Goal: Contribute content: Add original content to the website for others to see

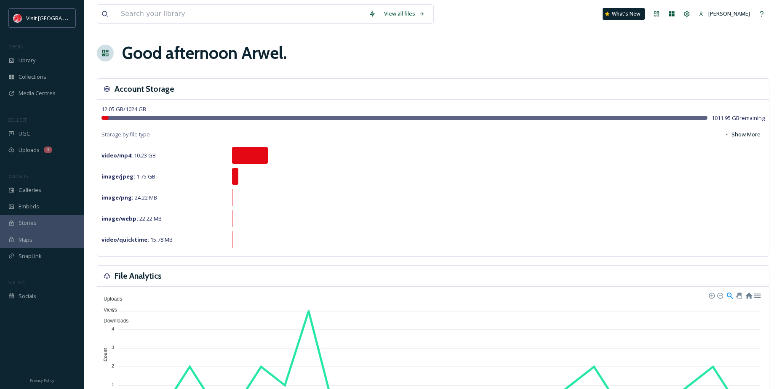
click at [31, 68] on div "Library" at bounding box center [42, 60] width 84 height 16
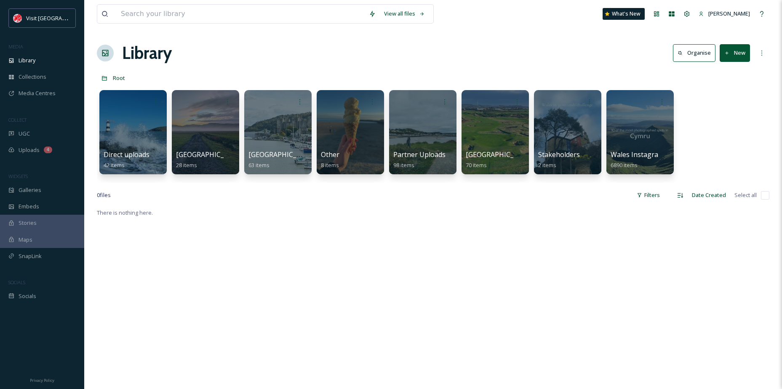
click at [28, 190] on span "Galleries" at bounding box center [30, 190] width 23 height 8
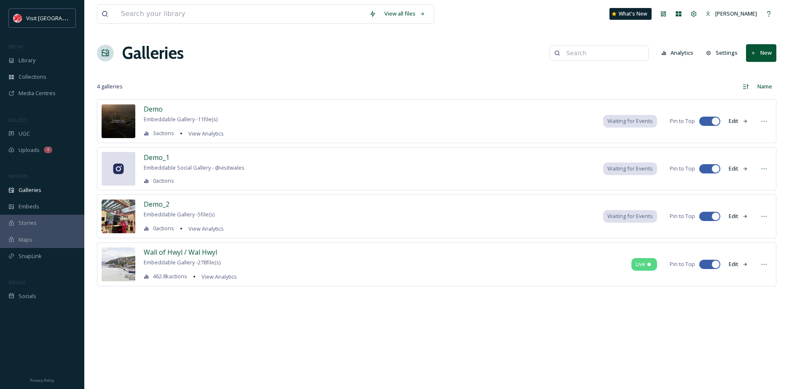
click at [765, 57] on button "New" at bounding box center [761, 52] width 30 height 17
click at [764, 65] on div "Gallery" at bounding box center [757, 72] width 37 height 16
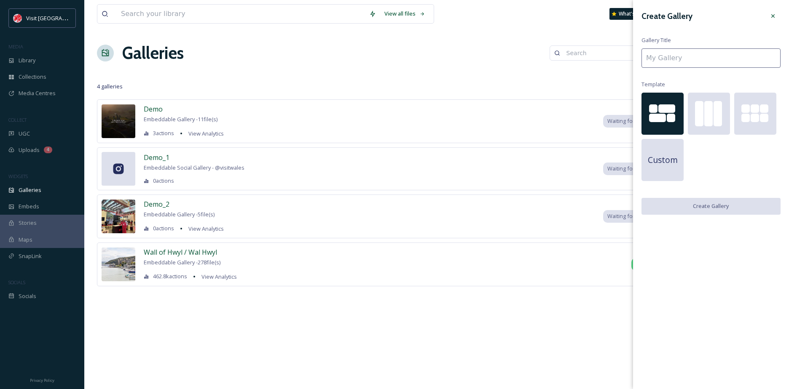
click at [718, 107] on div at bounding box center [717, 113] width 8 height 25
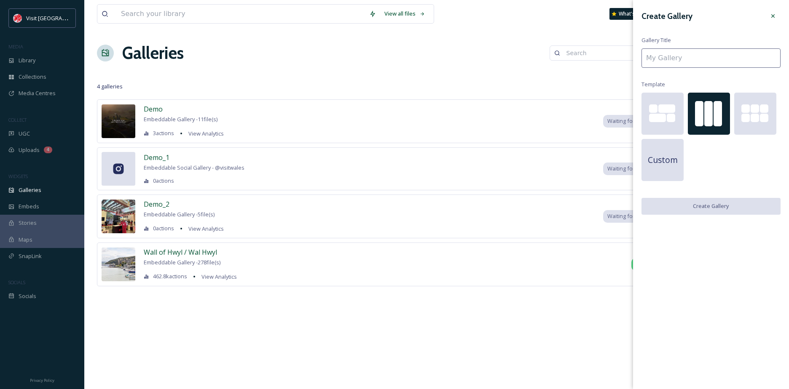
click at [750, 114] on div at bounding box center [755, 118] width 42 height 9
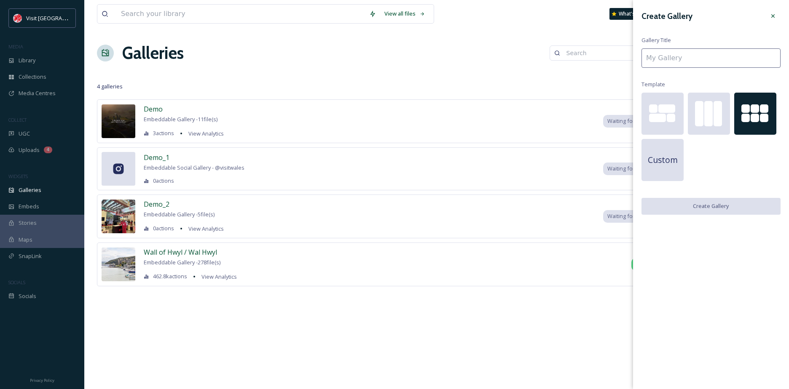
click at [717, 115] on div at bounding box center [717, 113] width 8 height 25
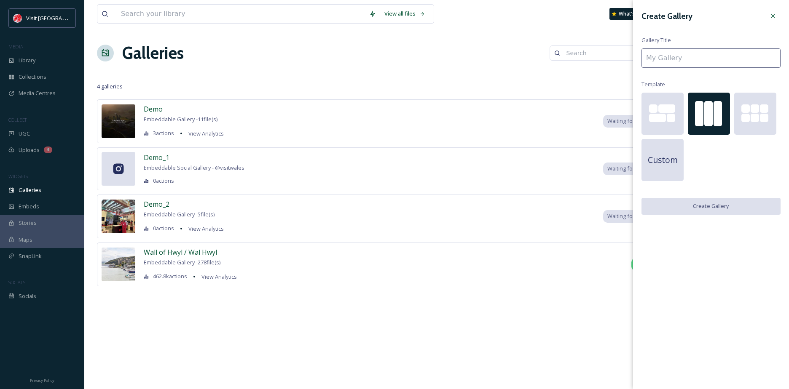
click at [768, 22] on div at bounding box center [772, 15] width 15 height 15
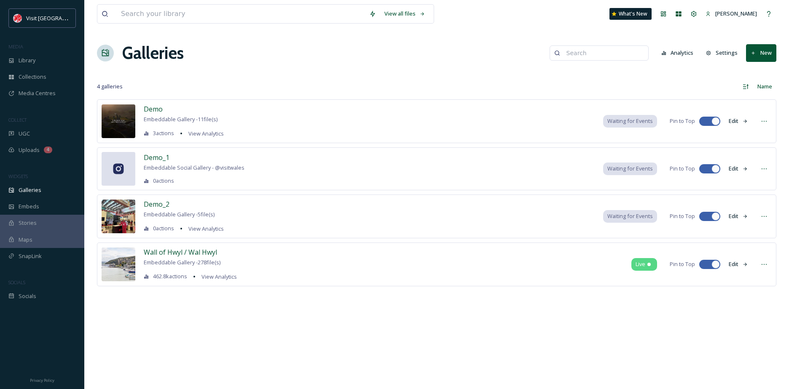
click at [734, 260] on button "Edit" at bounding box center [738, 264] width 28 height 16
click at [754, 56] on button "New" at bounding box center [761, 52] width 30 height 17
click at [762, 70] on span "Gallery" at bounding box center [763, 73] width 18 height 8
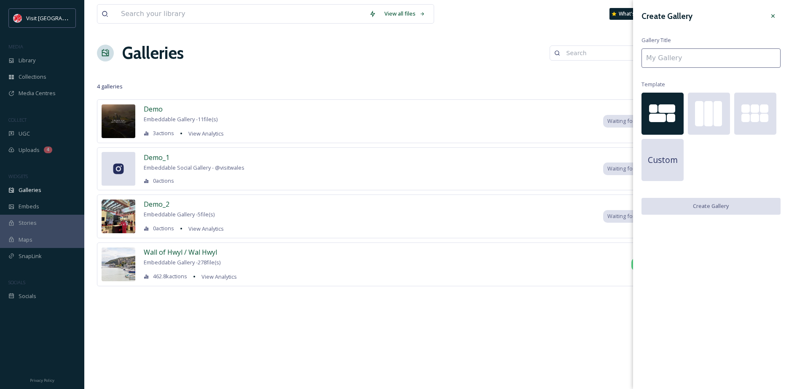
click at [662, 172] on div "Custom" at bounding box center [662, 160] width 42 height 42
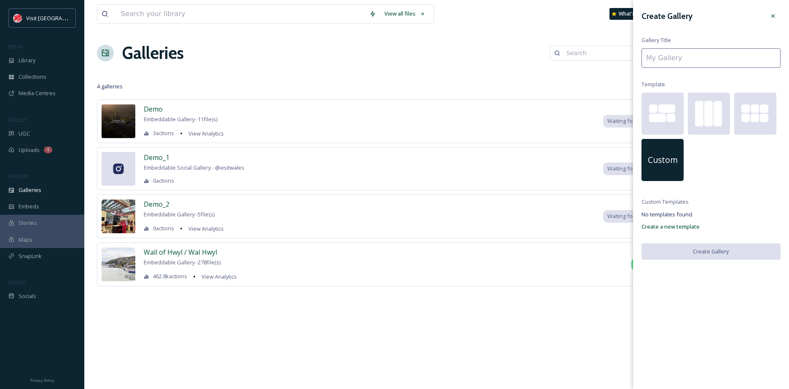
click at [750, 102] on div at bounding box center [755, 114] width 42 height 42
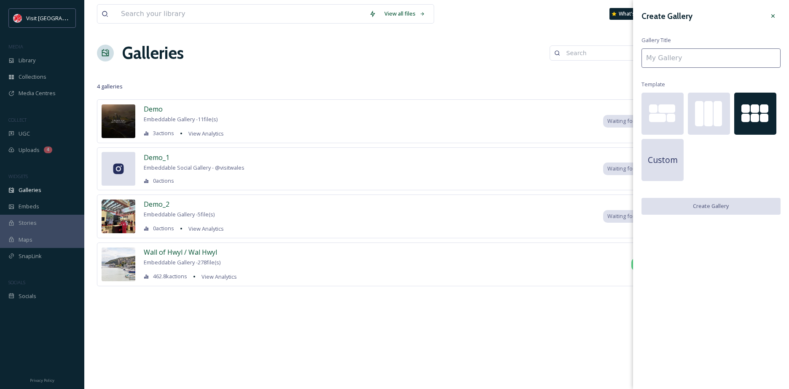
click at [715, 110] on div at bounding box center [717, 113] width 8 height 25
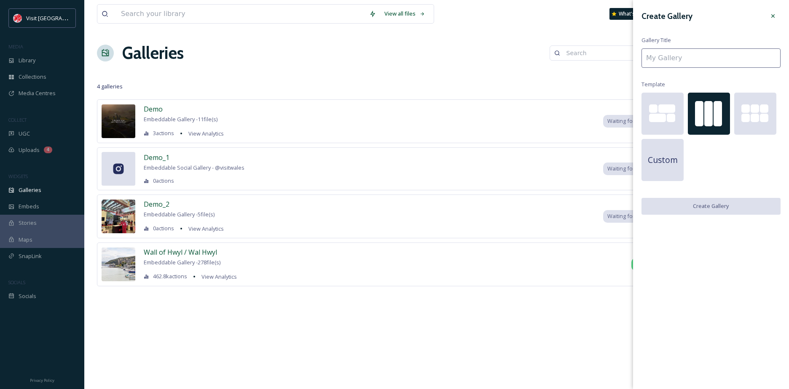
click at [682, 64] on input at bounding box center [710, 57] width 139 height 19
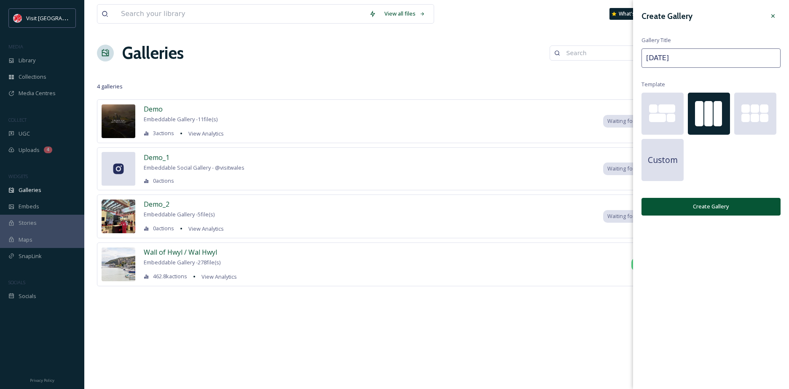
click at [646, 60] on input "[DATE]" at bounding box center [710, 57] width 139 height 19
click at [691, 55] on input "[DATE]" at bounding box center [710, 57] width 139 height 19
paste input "Dydd Gŵyl Dewi"
type input "[DATE] / Dydd Gŵyl Dewi"
click at [726, 204] on button "Create Gallery" at bounding box center [710, 206] width 139 height 17
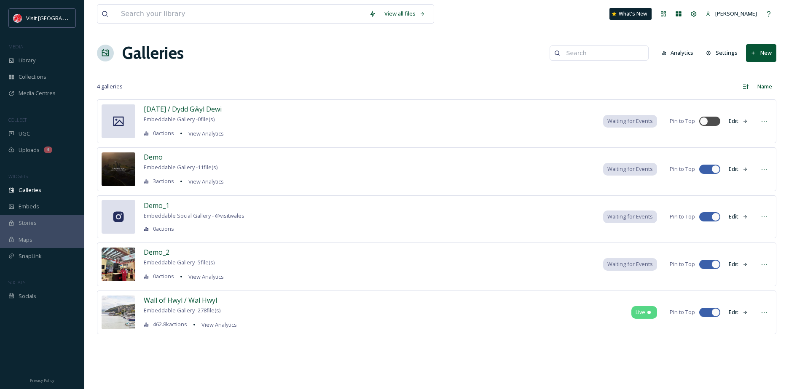
click at [178, 108] on span "[DATE] / Dydd Gŵyl Dewi" at bounding box center [183, 109] width 78 height 9
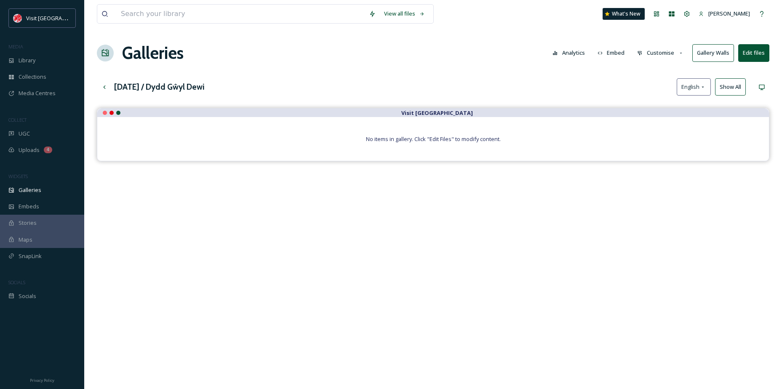
click at [412, 138] on span "No items in gallery. Click "Edit Files" to modify content." at bounding box center [433, 139] width 135 height 8
drag, startPoint x: 419, startPoint y: 139, endPoint x: 432, endPoint y: 140, distance: 13.1
click at [432, 140] on span "No items in gallery. Click "Edit Files" to modify content." at bounding box center [433, 139] width 135 height 8
drag, startPoint x: 432, startPoint y: 140, endPoint x: 450, endPoint y: 140, distance: 17.7
click at [450, 140] on span "No items in gallery. Click "Edit Files" to modify content." at bounding box center [433, 139] width 135 height 8
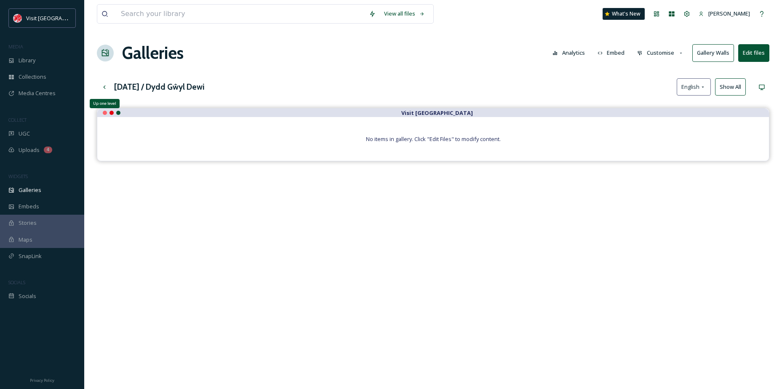
click at [100, 86] on div "Up one level" at bounding box center [104, 87] width 15 height 15
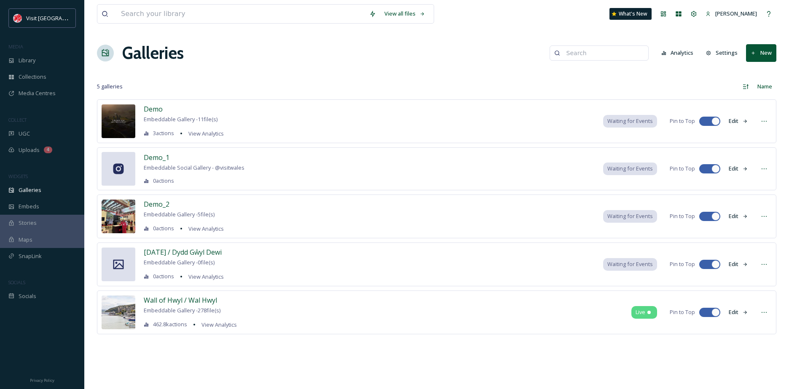
click at [733, 266] on button "Edit" at bounding box center [738, 264] width 28 height 16
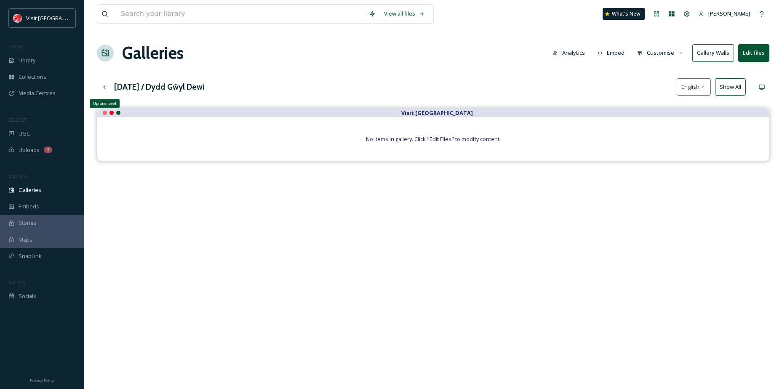
click at [105, 87] on icon at bounding box center [104, 87] width 7 height 7
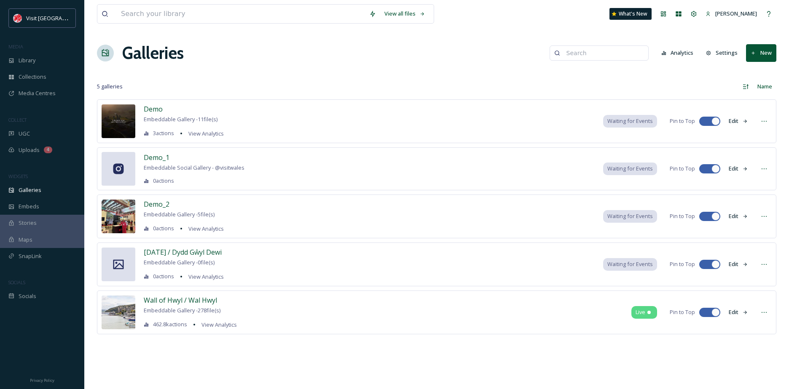
click at [763, 267] on icon at bounding box center [764, 264] width 7 height 7
click at [756, 279] on div "Edit Gallery" at bounding box center [748, 283] width 46 height 16
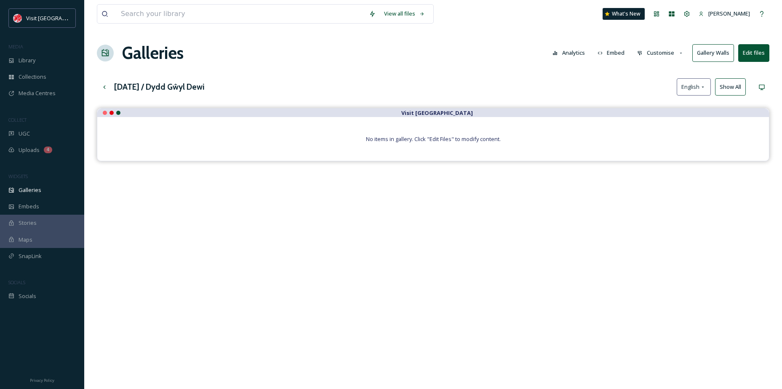
click at [739, 89] on button "Show All" at bounding box center [730, 86] width 31 height 17
click at [489, 142] on span "No items in gallery. Click "Edit Files" to modify content." at bounding box center [433, 139] width 135 height 8
drag, startPoint x: 489, startPoint y: 142, endPoint x: 443, endPoint y: 142, distance: 46.4
click at [443, 142] on span "No items in gallery. Click "Edit Files" to modify content." at bounding box center [433, 139] width 135 height 8
drag, startPoint x: 441, startPoint y: 142, endPoint x: 434, endPoint y: 141, distance: 6.8
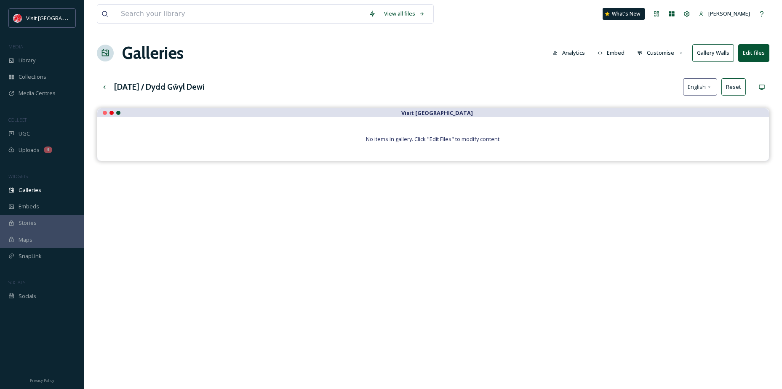
click at [440, 142] on span "No items in gallery. Click "Edit Files" to modify content." at bounding box center [433, 139] width 135 height 8
drag, startPoint x: 409, startPoint y: 139, endPoint x: 403, endPoint y: 139, distance: 5.9
click at [403, 139] on span "No items in gallery. Click "Edit Files" to modify content." at bounding box center [433, 139] width 135 height 8
click at [437, 138] on span "No items in gallery. Click "Edit Files" to modify content." at bounding box center [433, 139] width 135 height 8
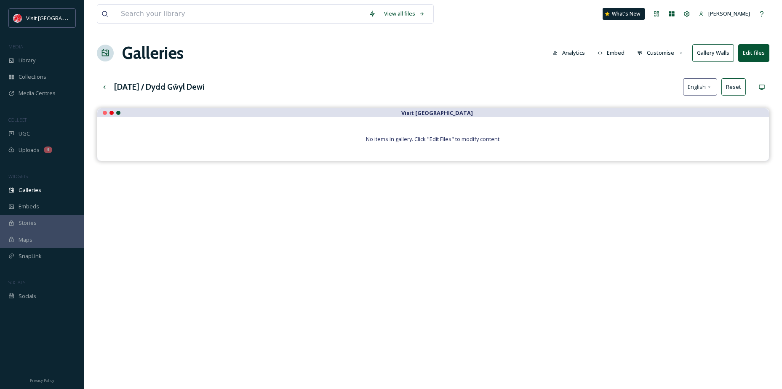
click at [107, 58] on div at bounding box center [105, 53] width 17 height 17
click at [106, 48] on div at bounding box center [105, 53] width 17 height 17
click at [109, 83] on div "Up one level" at bounding box center [104, 87] width 15 height 15
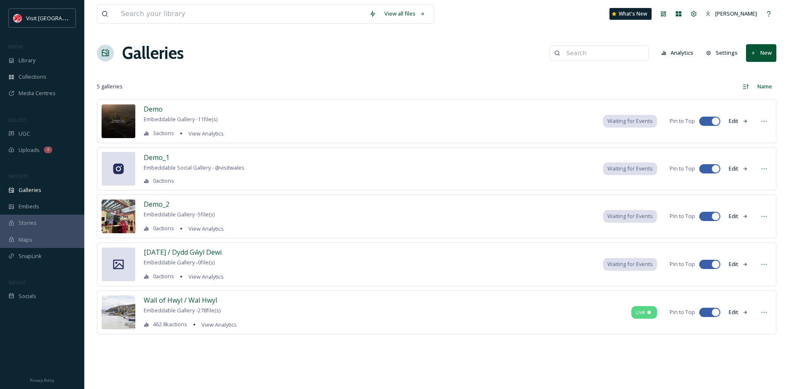
click at [198, 263] on span "Embeddable Gallery - 0 file(s)" at bounding box center [179, 263] width 71 height 8
click at [208, 263] on span "Embeddable Gallery - 0 file(s)" at bounding box center [179, 263] width 71 height 8
click at [209, 263] on span "Embeddable Gallery - 0 file(s)" at bounding box center [179, 263] width 71 height 8
click at [760, 263] on div at bounding box center [763, 264] width 15 height 15
click at [537, 349] on div "Demo Embeddable Gallery - 11 file(s) 3 actions View Analytics Waiting for Event…" at bounding box center [436, 229] width 679 height 260
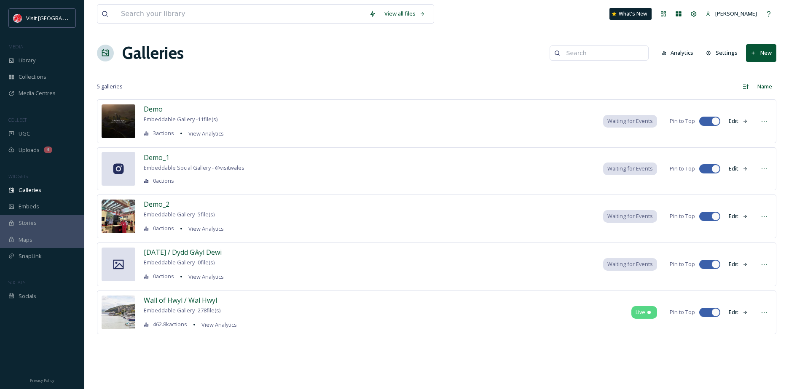
click at [640, 264] on span "Waiting for Events" at bounding box center [630, 264] width 46 height 8
click at [641, 263] on span "Waiting for Events" at bounding box center [630, 264] width 46 height 8
click at [625, 263] on span "Waiting for Events" at bounding box center [630, 264] width 46 height 8
click at [613, 267] on span "Waiting for Events" at bounding box center [630, 264] width 46 height 8
click at [242, 350] on div "Demo Embeddable Gallery - 11 file(s) 3 actions View Analytics Waiting for Event…" at bounding box center [436, 229] width 679 height 260
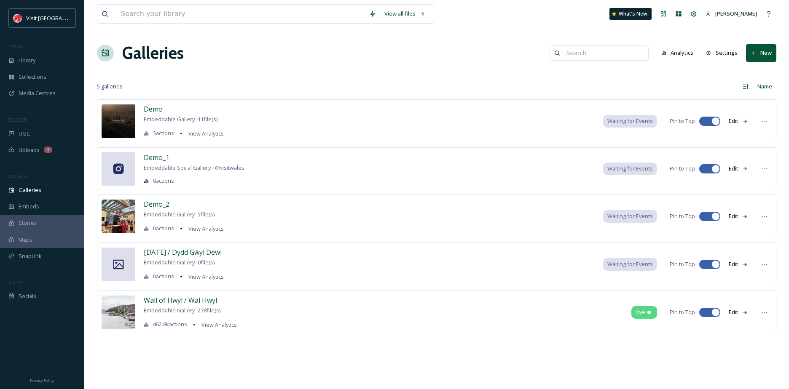
click at [161, 206] on span "Demo_2" at bounding box center [157, 204] width 26 height 9
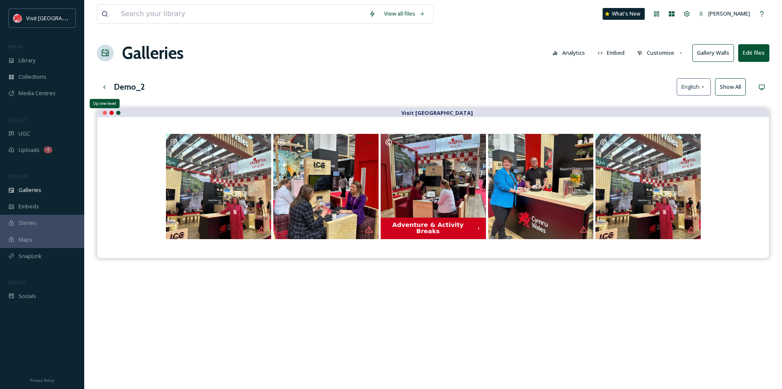
click at [104, 86] on icon at bounding box center [104, 86] width 2 height 3
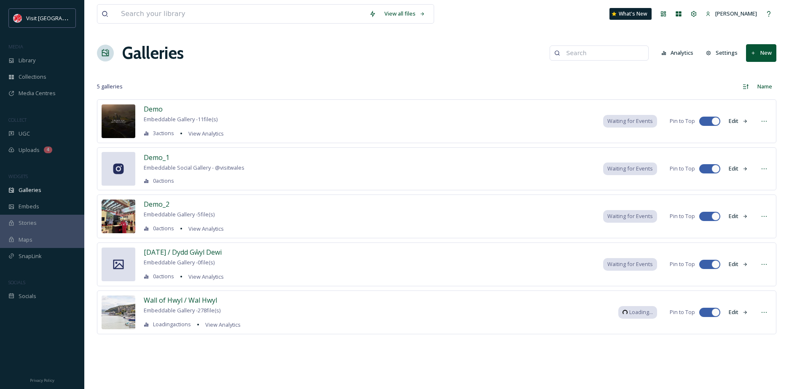
click at [188, 253] on span "[DATE] / Dydd Gŵyl Dewi" at bounding box center [183, 252] width 78 height 9
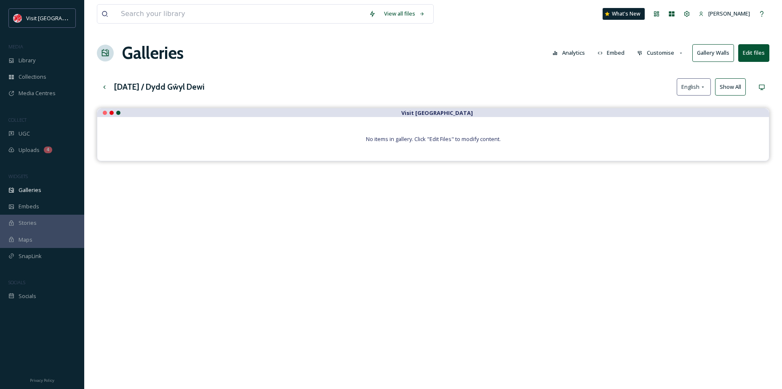
click at [753, 55] on button "Edit files" at bounding box center [754, 52] width 31 height 17
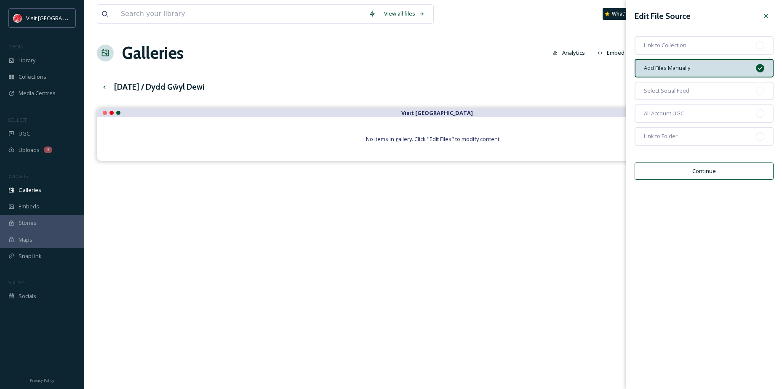
click at [771, 13] on div at bounding box center [766, 15] width 15 height 15
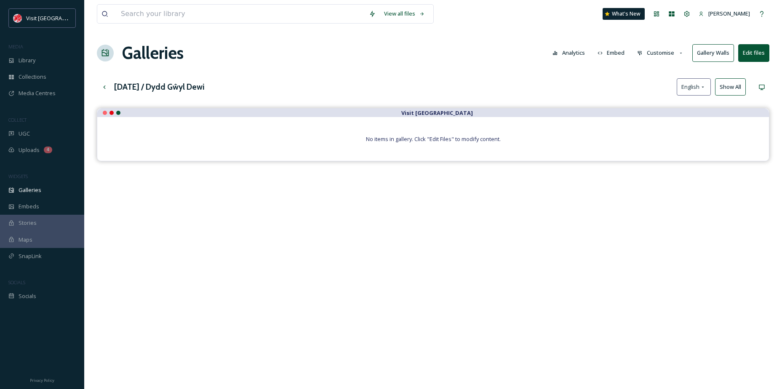
click at [452, 142] on span "No items in gallery. Click "Edit Files" to modify content." at bounding box center [433, 139] width 135 height 8
click at [437, 139] on span "No items in gallery. Click "Edit Files" to modify content." at bounding box center [433, 139] width 135 height 8
click at [437, 138] on span "No items in gallery. Click "Edit Files" to modify content." at bounding box center [433, 139] width 135 height 8
drag, startPoint x: 437, startPoint y: 138, endPoint x: 382, endPoint y: 158, distance: 59.2
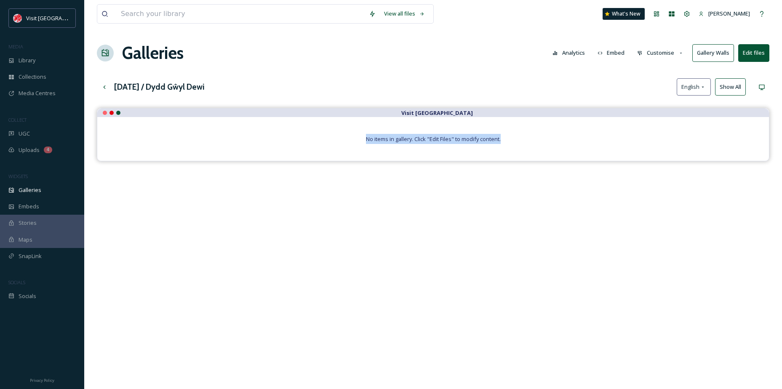
click at [382, 158] on div "No items in gallery. Click "Edit Files" to modify content." at bounding box center [433, 139] width 672 height 44
click at [430, 139] on span "No items in gallery. Click "Edit Files" to modify content." at bounding box center [433, 139] width 135 height 8
drag, startPoint x: 430, startPoint y: 139, endPoint x: 418, endPoint y: 141, distance: 12.9
click at [418, 141] on span "No items in gallery. Click "Edit Files" to modify content." at bounding box center [433, 139] width 135 height 8
click at [433, 139] on span "No items in gallery. Click "Edit Files" to modify content." at bounding box center [433, 139] width 135 height 8
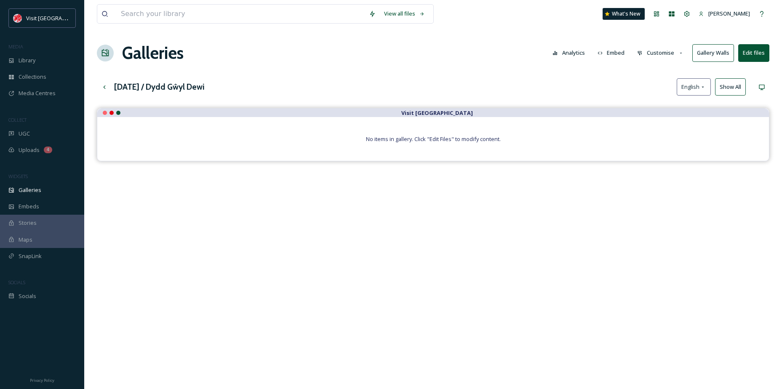
click at [434, 139] on span "No items in gallery. Click "Edit Files" to modify content." at bounding box center [433, 139] width 135 height 8
click at [105, 85] on icon at bounding box center [104, 87] width 7 height 7
